Goal: Find specific page/section: Find specific page/section

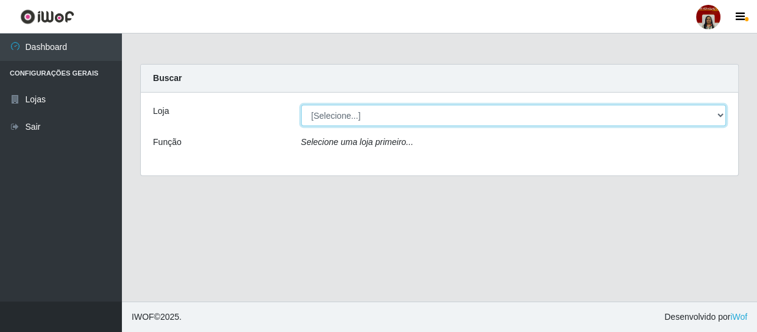
click at [321, 113] on select "[Selecione...] Mar Vermelho - Loja 04" at bounding box center [513, 115] width 425 height 21
select select "251"
click at [301, 105] on select "[Selecione...] Mar Vermelho - Loja 04" at bounding box center [513, 115] width 425 height 21
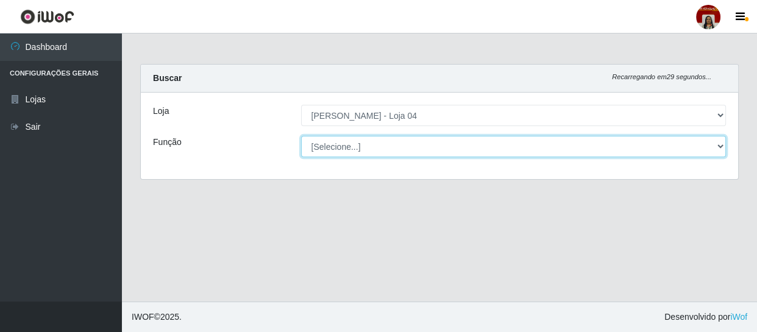
click at [341, 143] on select "[Selecione...] ASG ASG + ASG ++ Auxiliar de Depósito Auxiliar de Depósito + Aux…" at bounding box center [513, 146] width 425 height 21
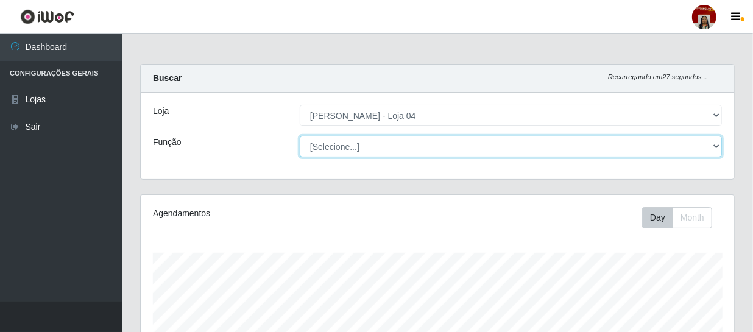
scroll to position [253, 593]
select select "22"
click at [300, 136] on select "[Selecione...] ASG ASG + ASG ++ Auxiliar de Depósito Auxiliar de Depósito + Aux…" at bounding box center [511, 146] width 422 height 21
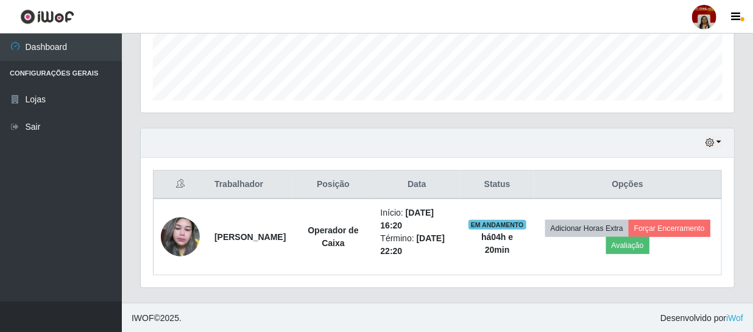
scroll to position [335, 0]
click at [703, 139] on div "Hoje 1 dia 3 dias 1 Semana Não encerrados" at bounding box center [437, 143] width 593 height 29
click at [709, 142] on icon "button" at bounding box center [709, 142] width 9 height 9
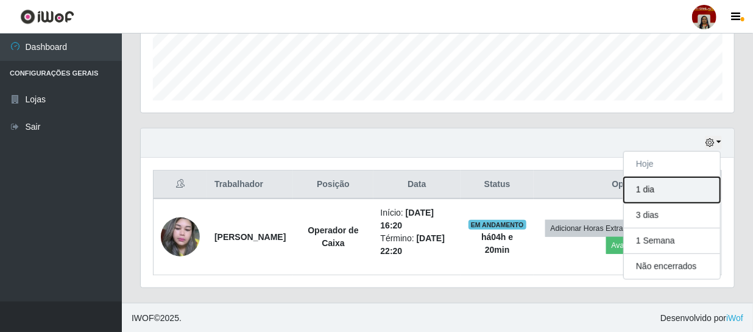
click at [676, 188] on button "1 dia" at bounding box center [672, 190] width 96 height 26
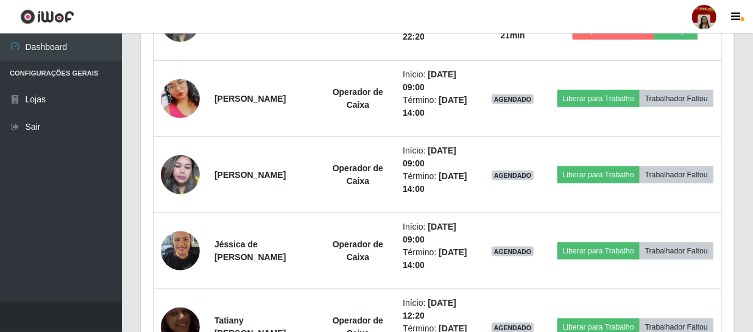
scroll to position [494, 0]
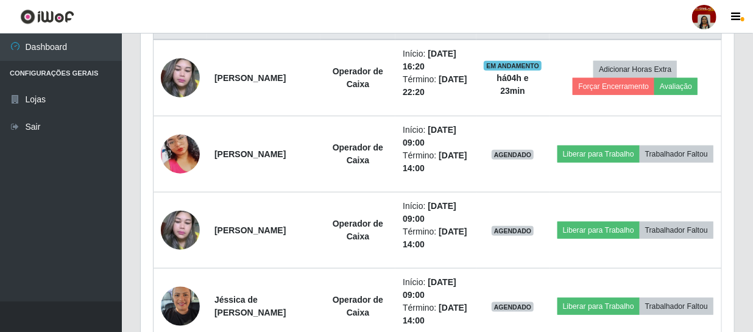
click at [586, 20] on header "Perfil Alterar Senha Sair" at bounding box center [376, 17] width 753 height 34
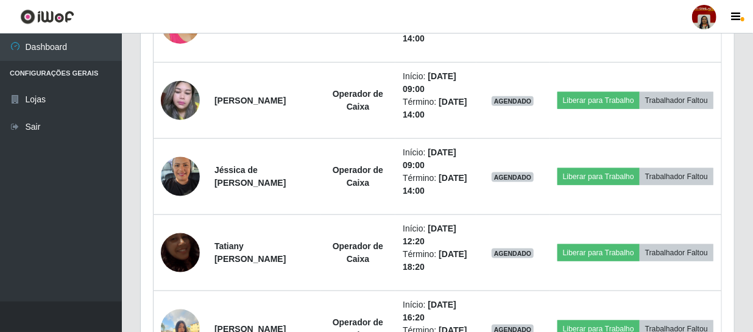
scroll to position [605, 0]
